Goal: Complete application form

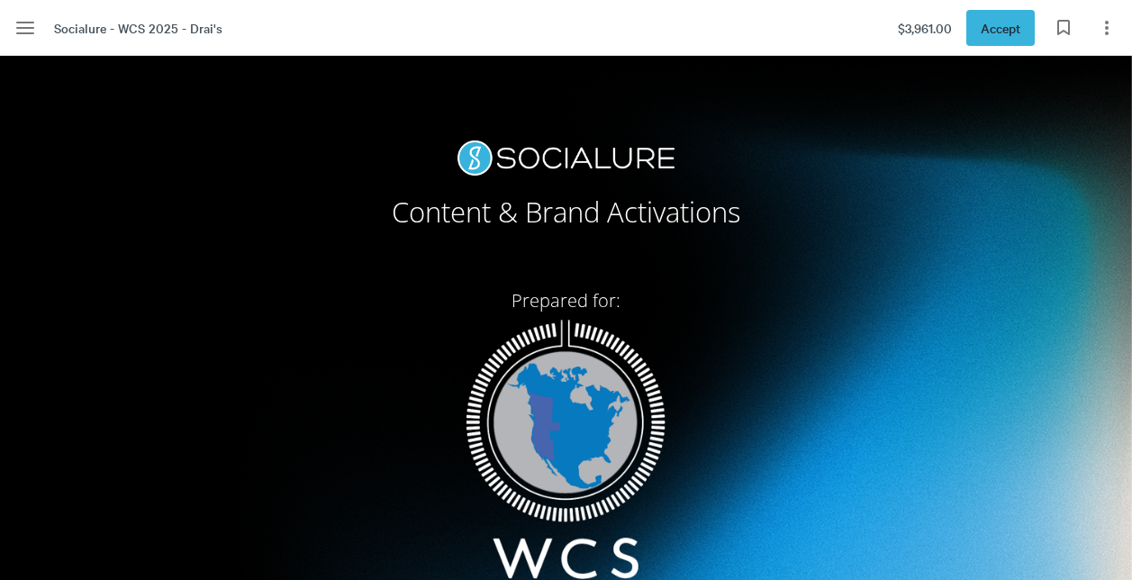
scroll to position [16797, 0]
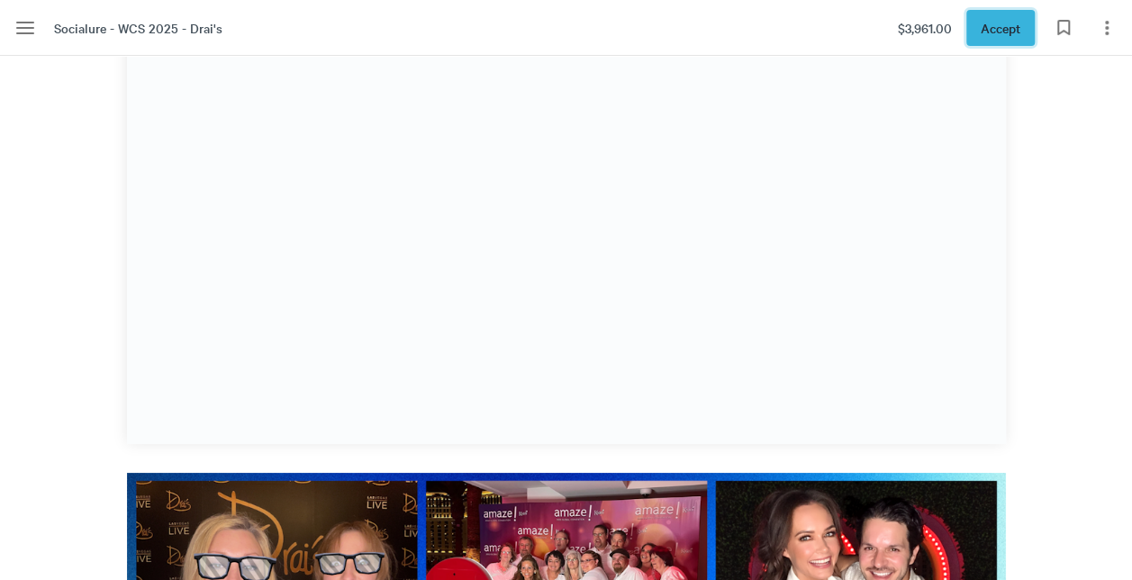
click at [996, 14] on button "Accept" at bounding box center [1000, 28] width 68 height 36
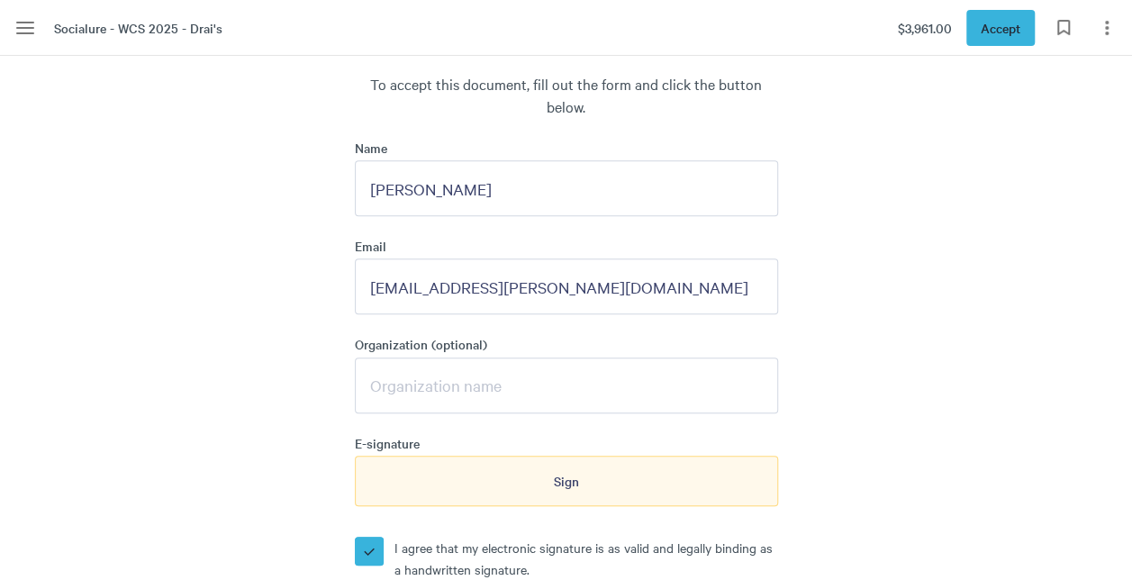
scroll to position [7112, 0]
click at [640, 258] on input "[EMAIL_ADDRESS][PERSON_NAME][DOMAIN_NAME]" at bounding box center [566, 286] width 423 height 56
type input "[EMAIL_ADDRESS][DOMAIN_NAME]"
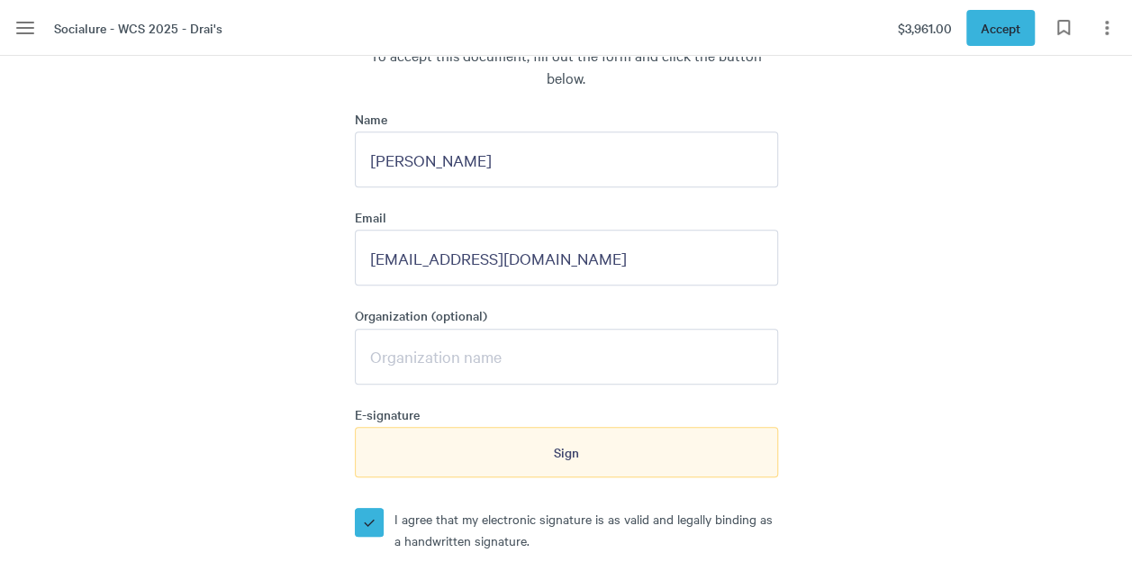
scroll to position [7277, 0]
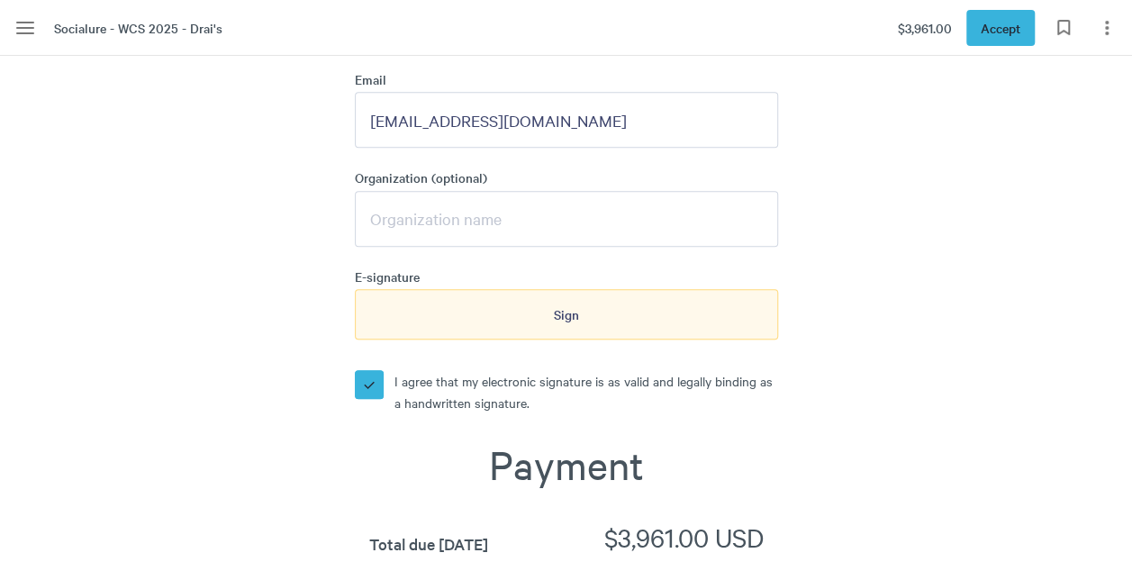
click at [616, 191] on input "Organization (optional)" at bounding box center [566, 219] width 423 height 56
type input "WCS"
click at [964, 358] on div "Accept To accept this document, fill out the form and click the button below. N…" at bounding box center [566, 564] width 879 height 1623
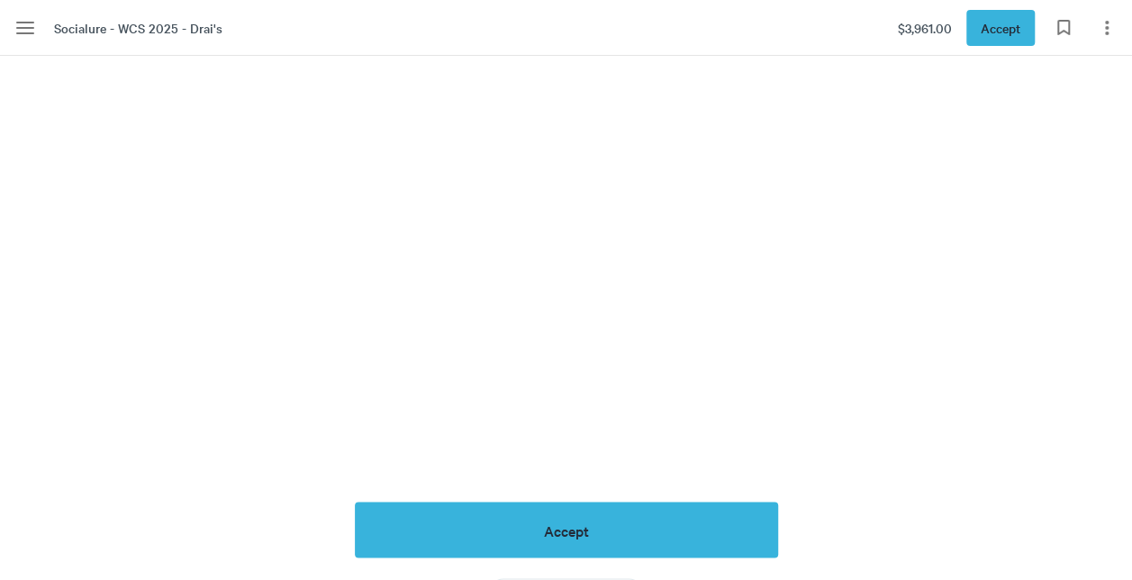
scroll to position [8045, 0]
click at [636, 503] on button "Accept" at bounding box center [566, 531] width 423 height 56
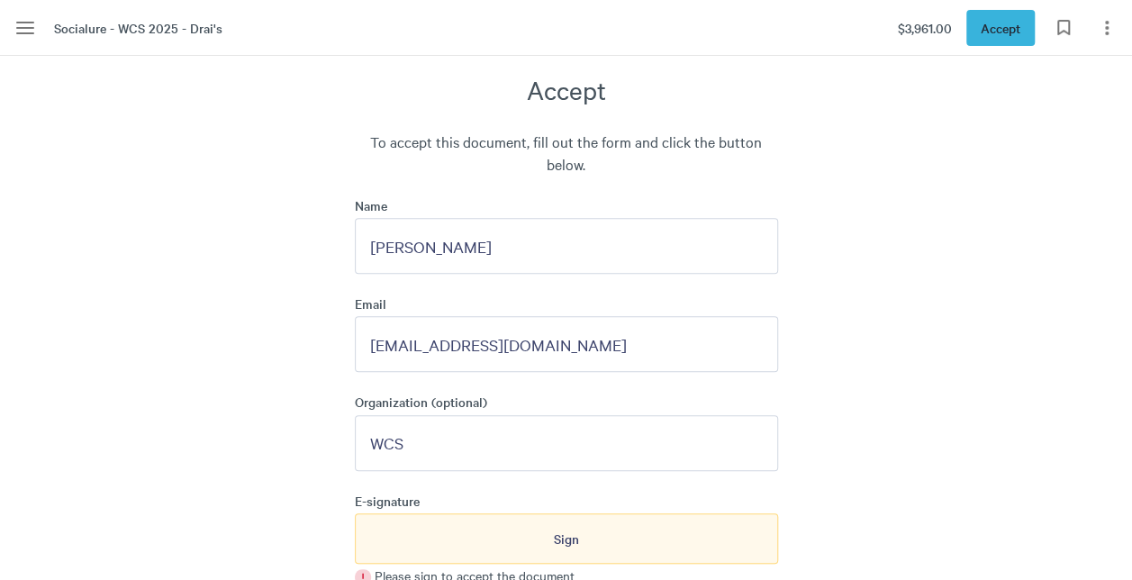
scroll to position [7051, 0]
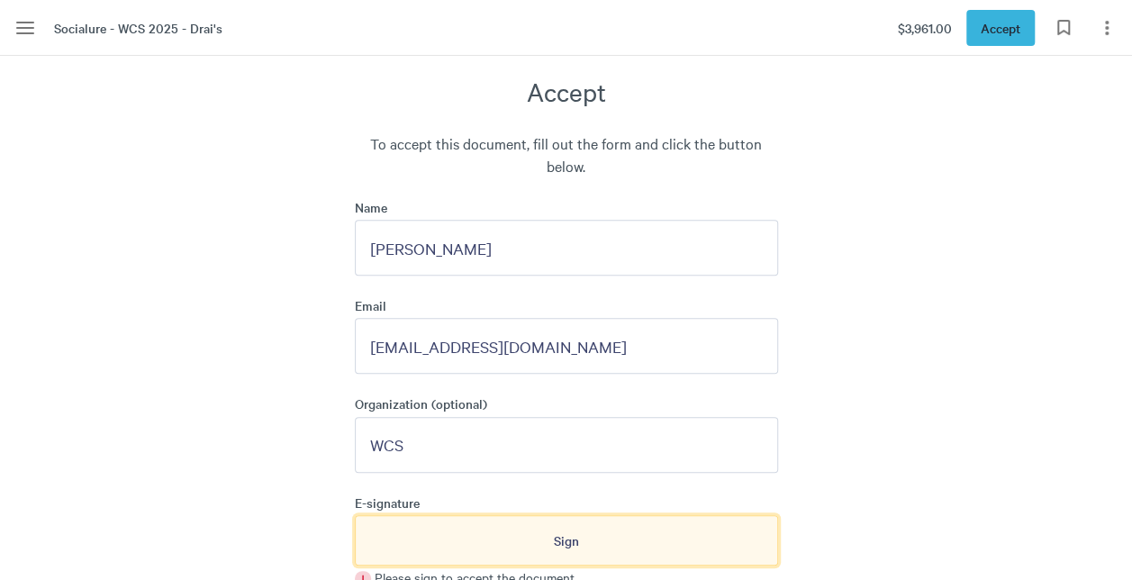
click at [577, 530] on span "Sign" at bounding box center [566, 540] width 25 height 20
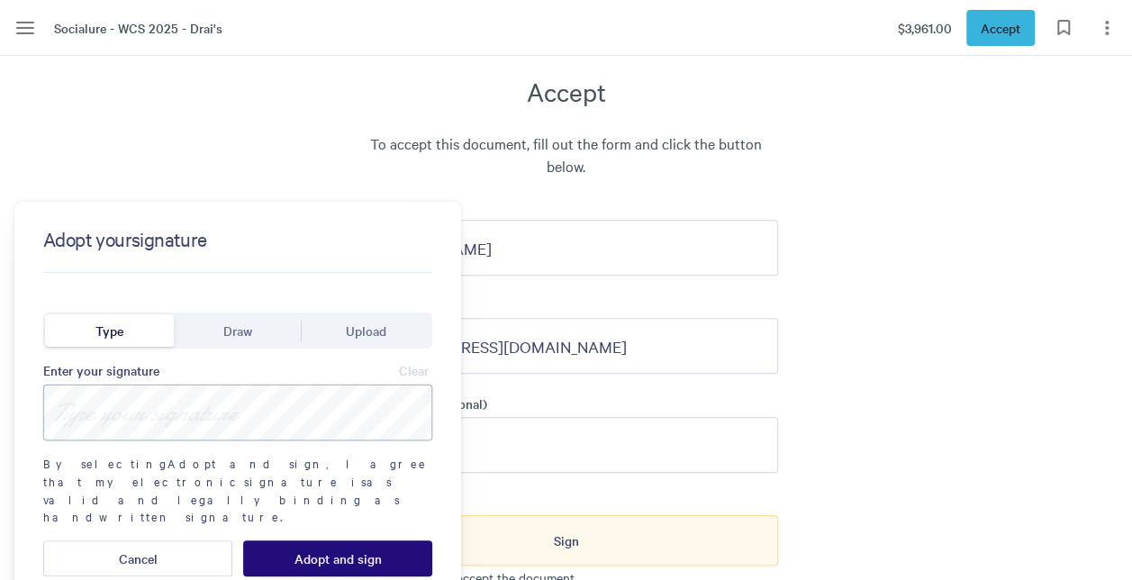
click at [146, 402] on input at bounding box center [237, 413] width 389 height 56
type input "[PERSON_NAME]"
click at [256, 540] on button "Adopt and sign" at bounding box center [337, 558] width 189 height 36
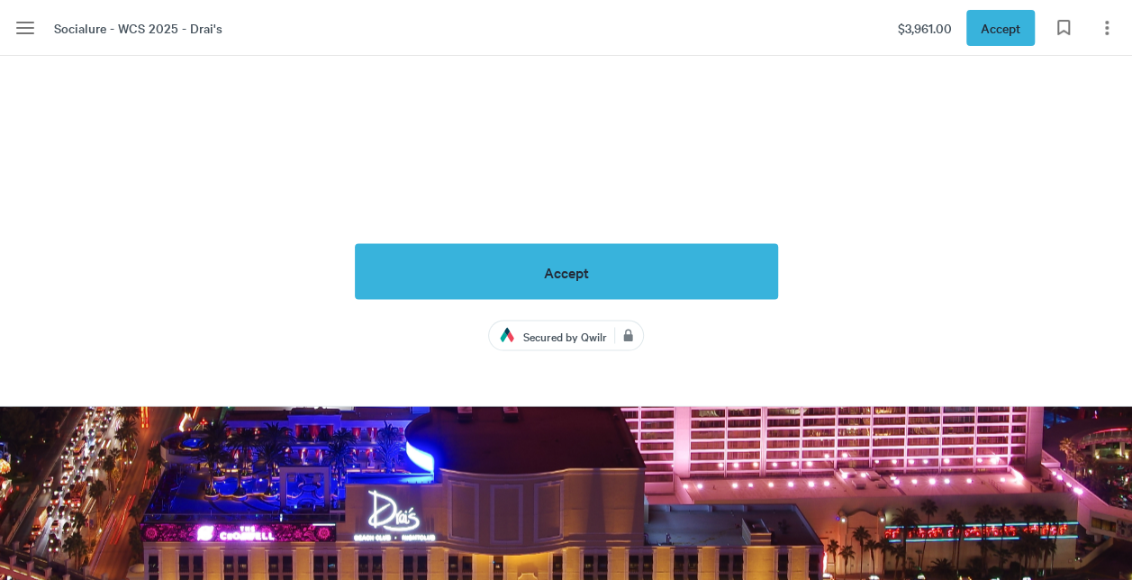
scroll to position [8409, 0]
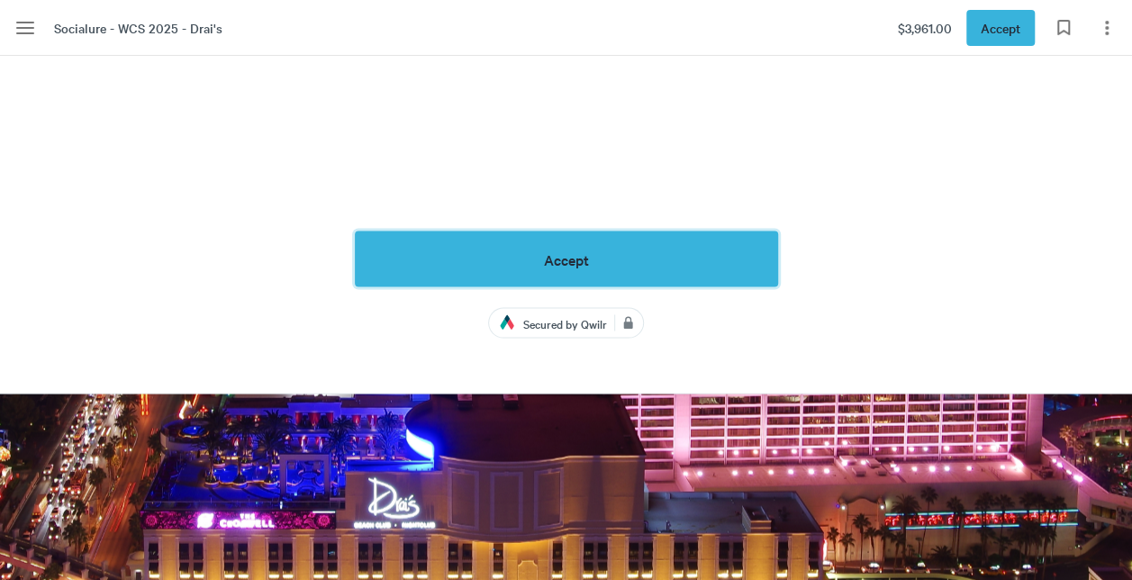
click at [636, 231] on button "Accept" at bounding box center [566, 259] width 423 height 56
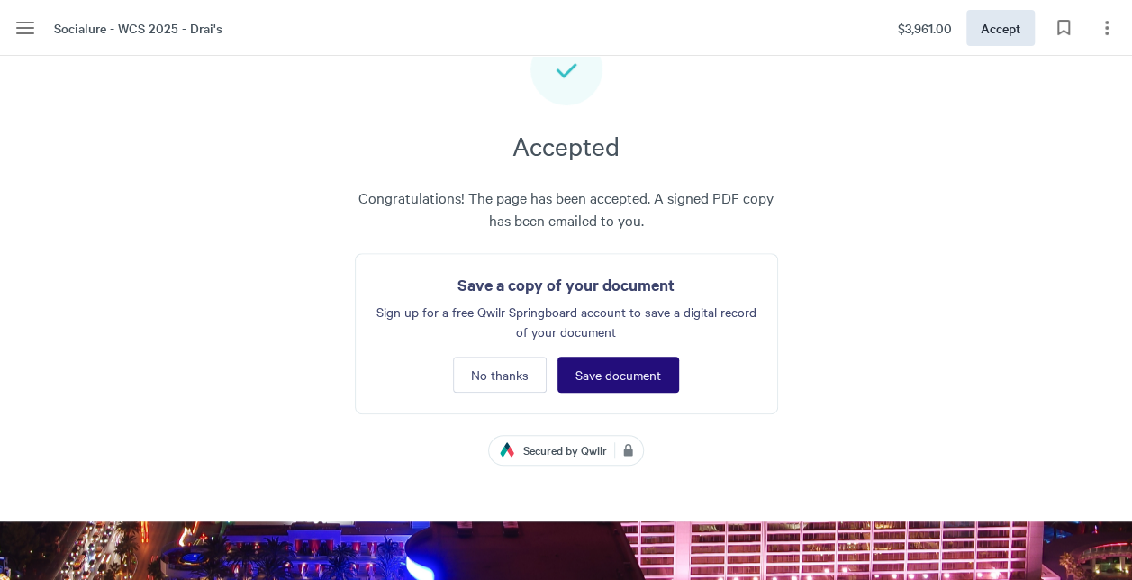
scroll to position [6996, 0]
